Goal: Find contact information: Find contact information

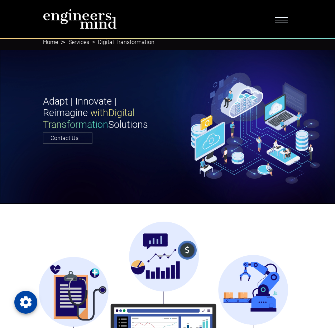
click at [92, 16] on img at bounding box center [80, 19] width 74 height 20
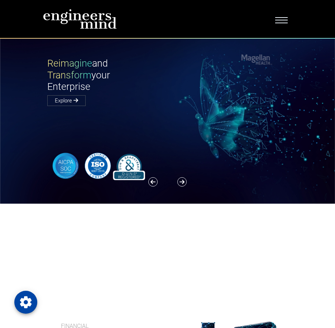
click at [275, 16] on button "Toggle navigation" at bounding box center [282, 19] width 22 height 12
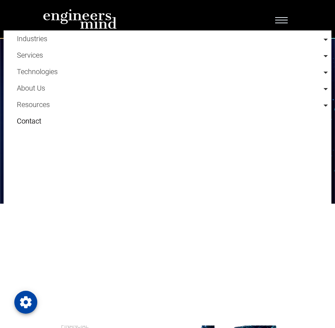
click at [46, 122] on link "Contact" at bounding box center [172, 121] width 311 height 16
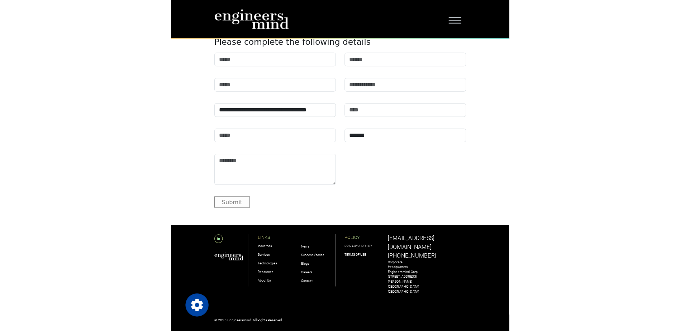
scroll to position [683, 0]
